Goal: Navigation & Orientation: Find specific page/section

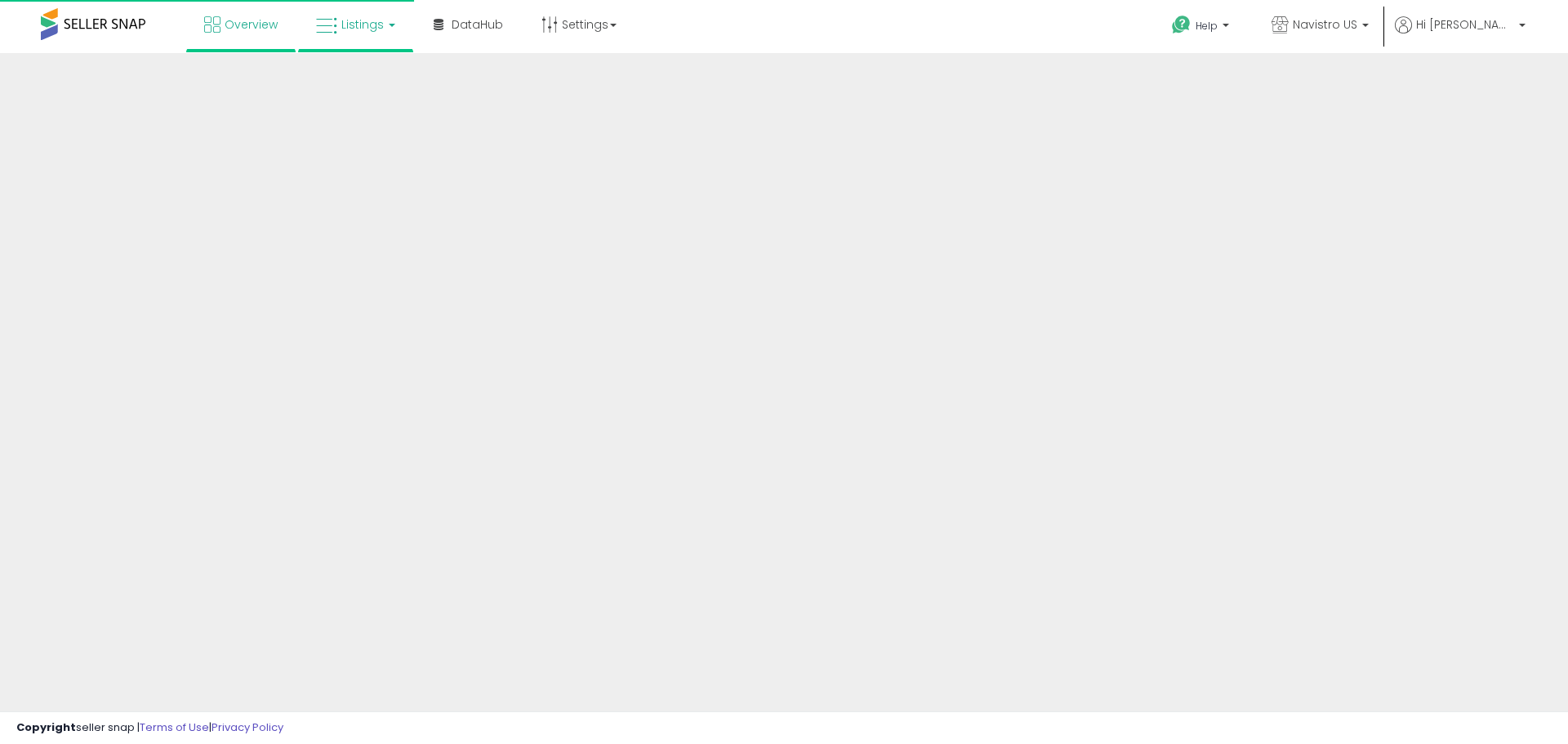
click at [362, 35] on link "Listings" at bounding box center [355, 24] width 104 height 49
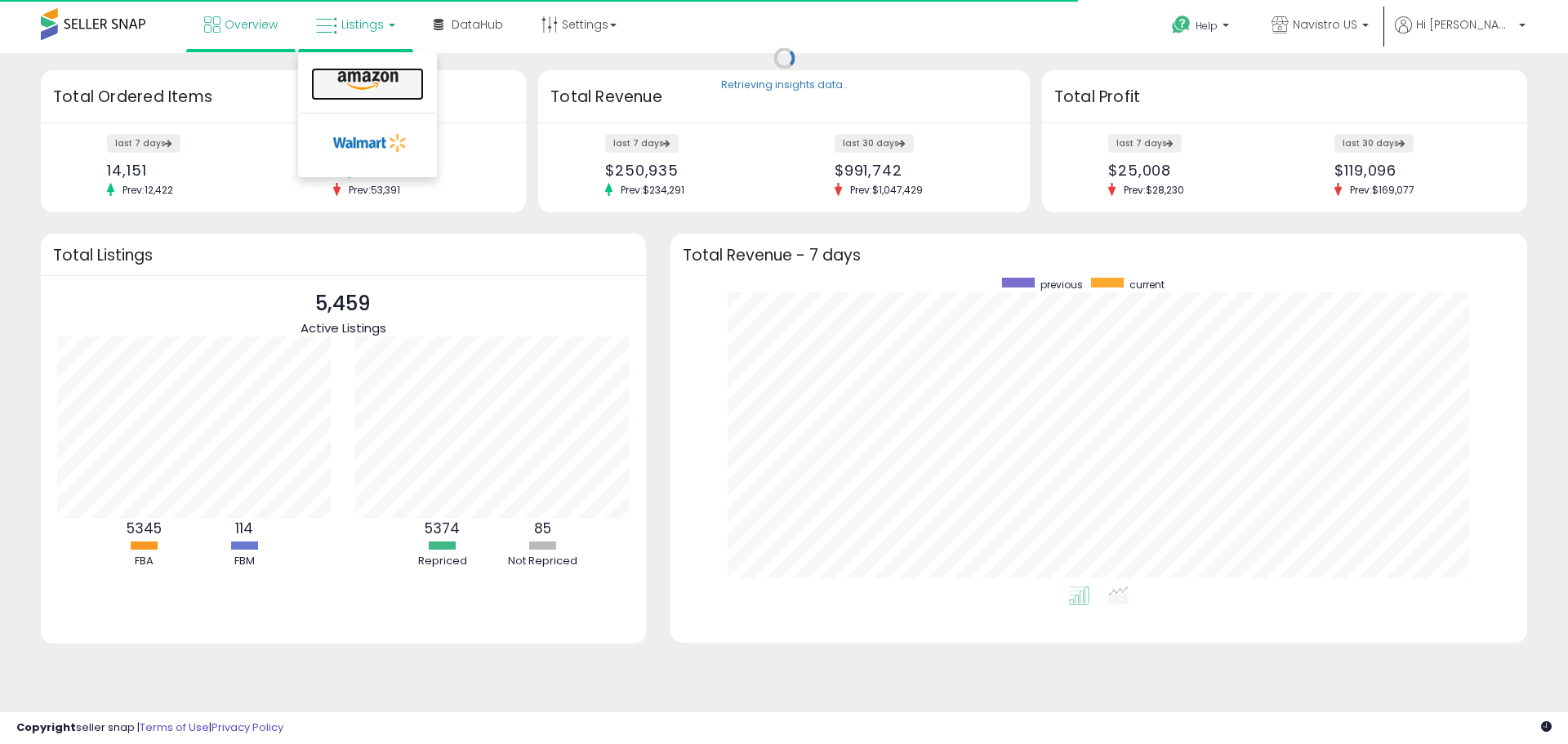
scroll to position [308, 824]
click at [364, 72] on icon at bounding box center [367, 80] width 71 height 22
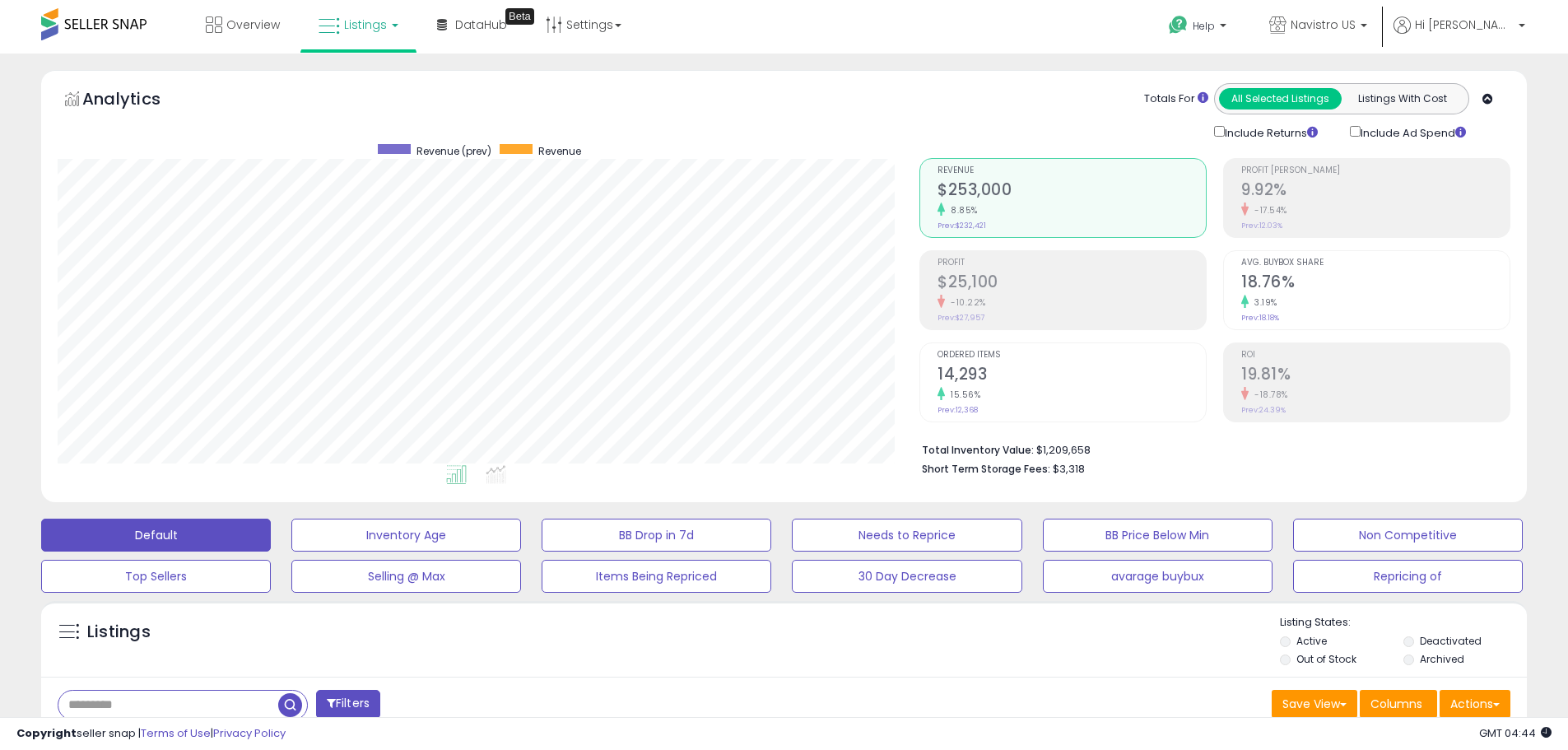
scroll to position [337, 862]
